Goal: Task Accomplishment & Management: Manage account settings

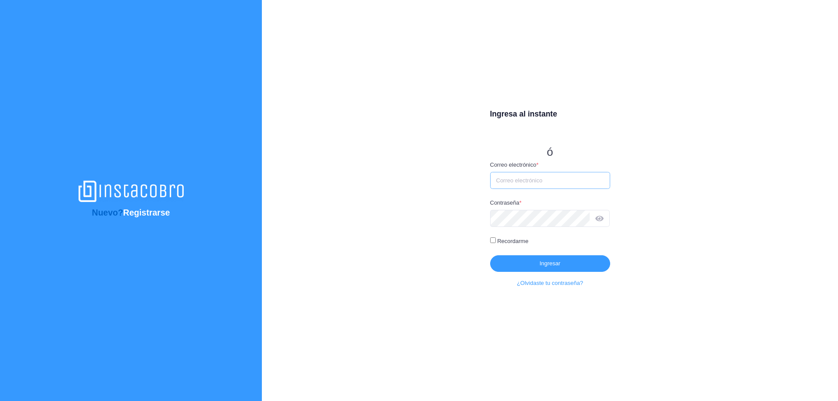
click at [553, 182] on input "Correo electrónico *" at bounding box center [550, 180] width 120 height 17
type input "[EMAIL_ADDRESS][DOMAIN_NAME]"
click at [600, 219] on icon at bounding box center [599, 219] width 8 height 0
click at [531, 259] on button "Ingresar" at bounding box center [550, 263] width 120 height 17
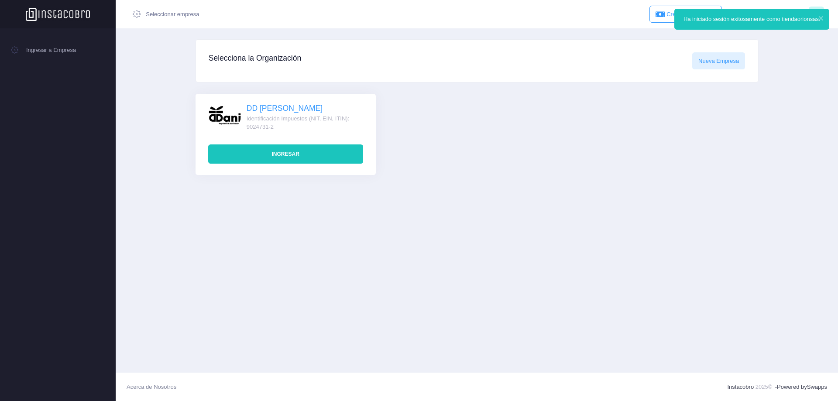
click at [295, 151] on button "Ingresar" at bounding box center [285, 153] width 155 height 19
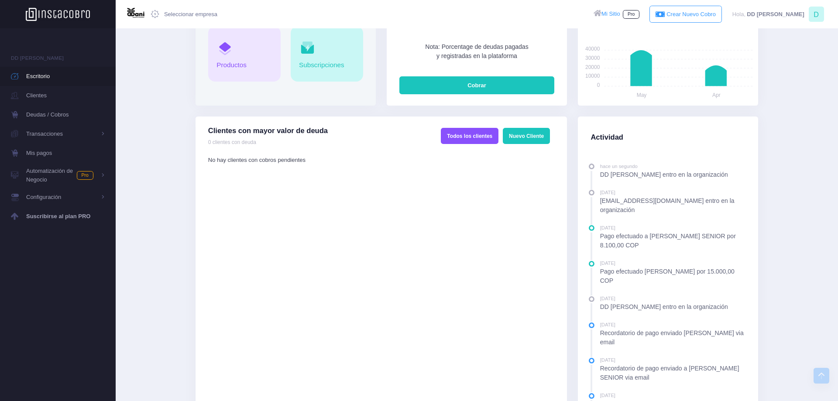
scroll to position [45, 0]
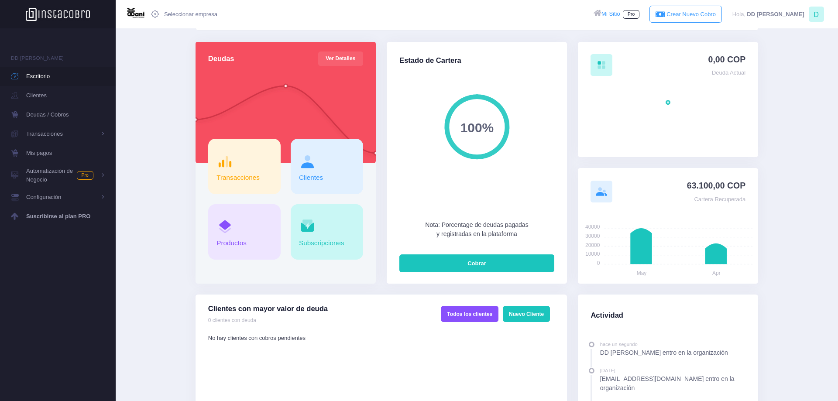
click at [325, 167] on span at bounding box center [326, 161] width 55 height 17
click at [311, 179] on link "Clientes" at bounding box center [311, 177] width 24 height 7
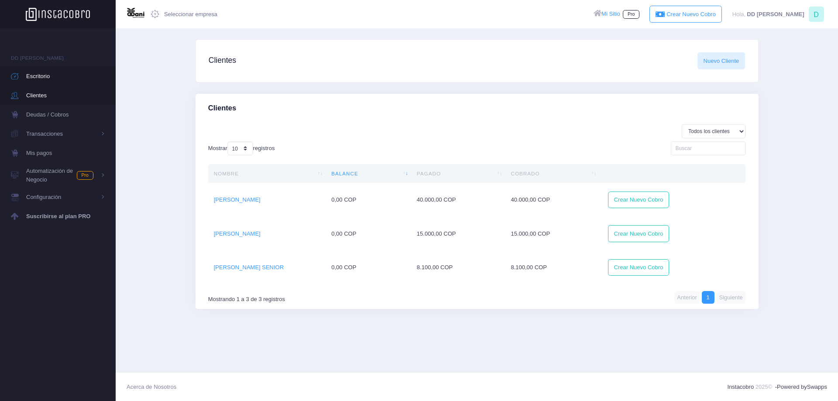
click at [50, 79] on span "Escritorio" at bounding box center [65, 76] width 79 height 11
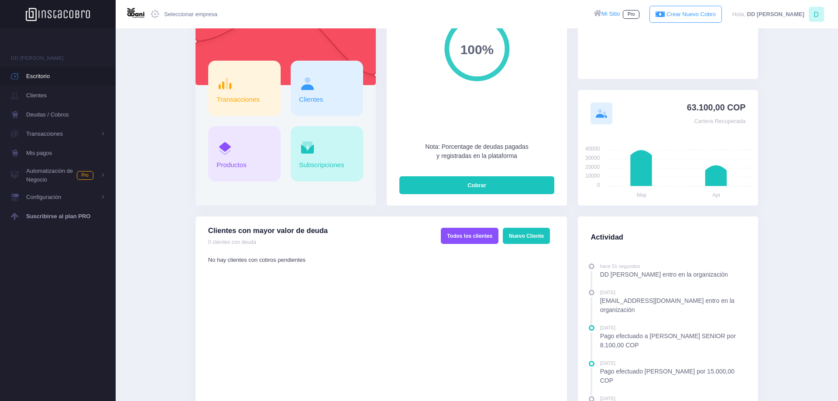
scroll to position [134, 0]
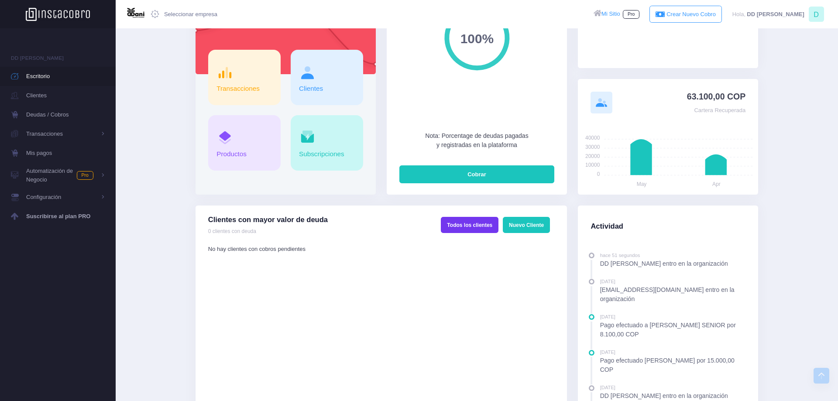
click at [466, 230] on link "Todos los clientes" at bounding box center [470, 225] width 58 height 16
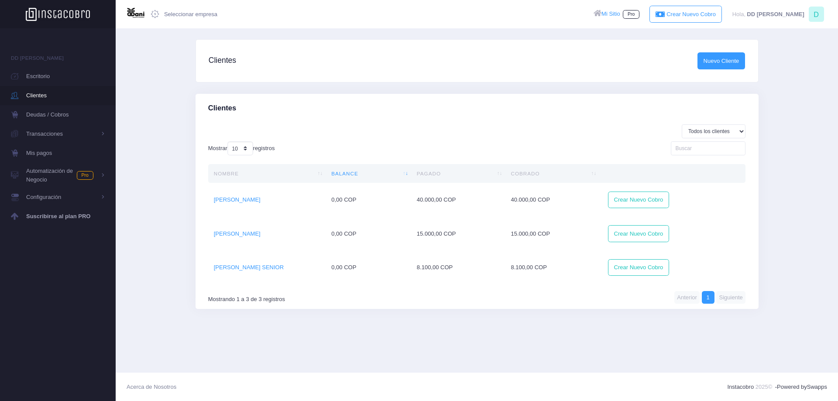
click at [726, 59] on link "Nuevo Cliente" at bounding box center [721, 60] width 48 height 17
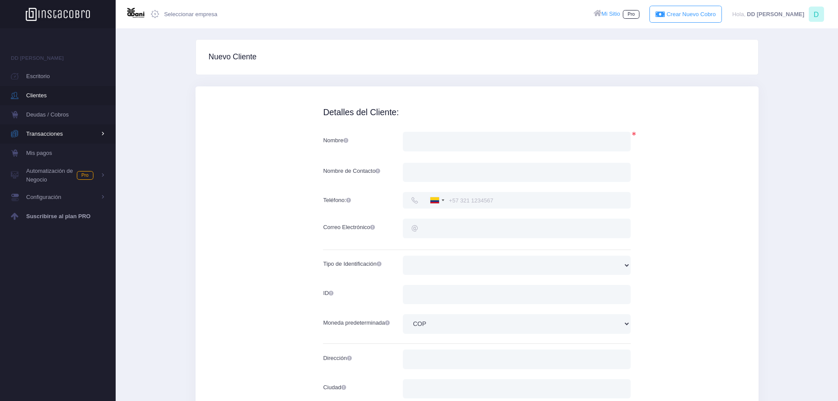
click at [68, 134] on span "Transacciones" at bounding box center [61, 133] width 70 height 11
click at [45, 233] on span "Configuración" at bounding box center [61, 231] width 70 height 11
click at [35, 232] on span "Usuarios" at bounding box center [64, 232] width 81 height 17
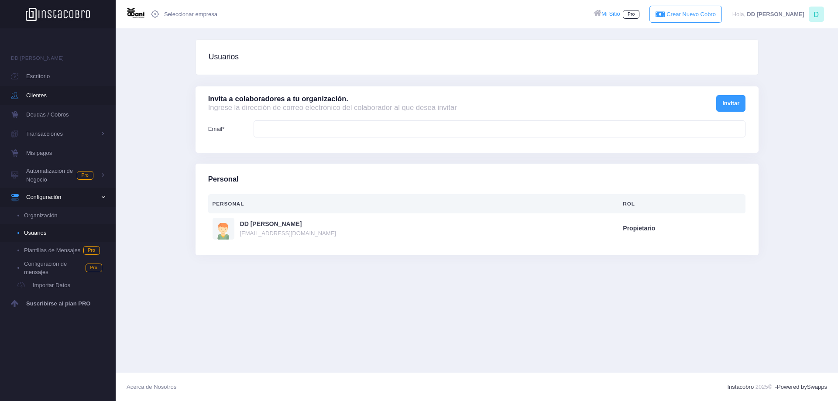
click at [47, 94] on span "Clientes" at bounding box center [50, 95] width 49 height 11
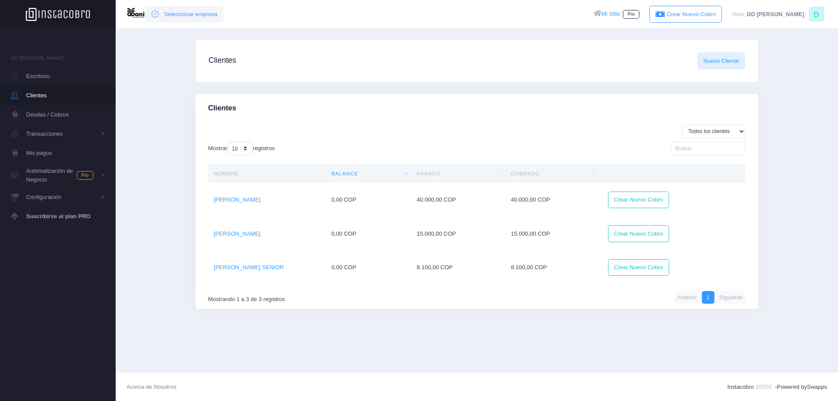
click at [162, 12] on icon at bounding box center [157, 14] width 13 height 9
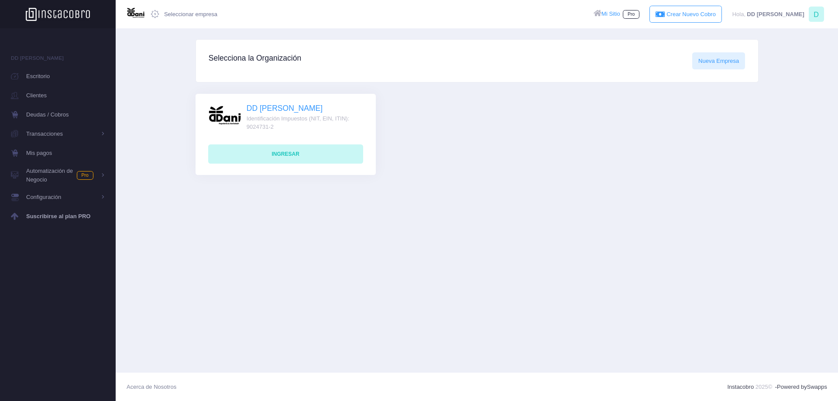
click at [312, 118] on span "Identificación Impuestos (NIT, EIN, ITIN): 9024731-2" at bounding box center [305, 122] width 116 height 17
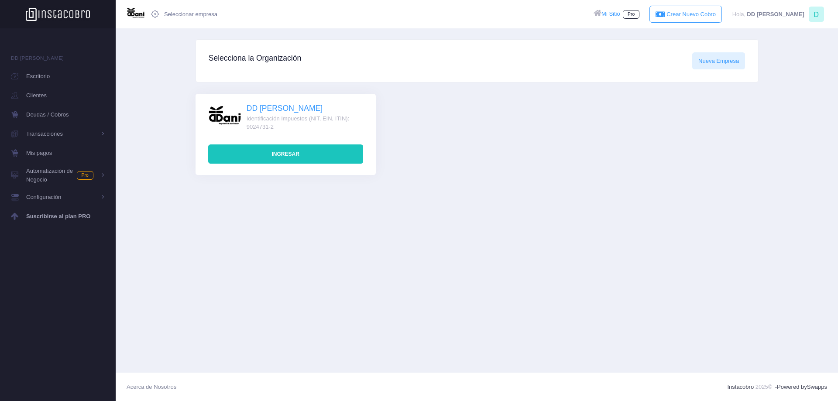
click at [295, 150] on button "Ingresar" at bounding box center [285, 153] width 155 height 19
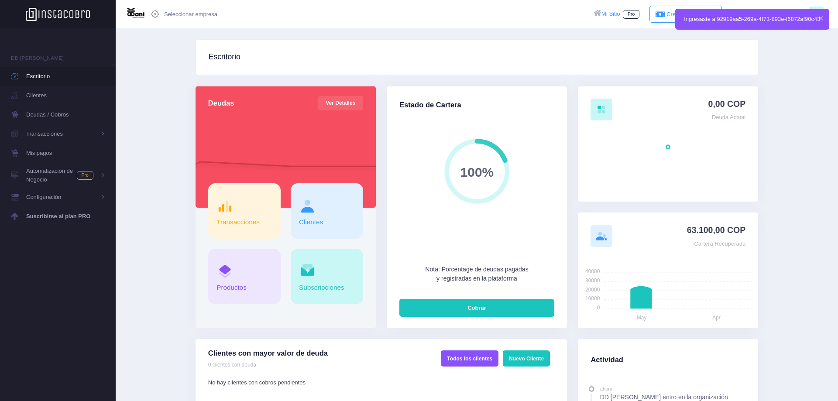
scroll to position [116, 181]
